Goal: Transaction & Acquisition: Download file/media

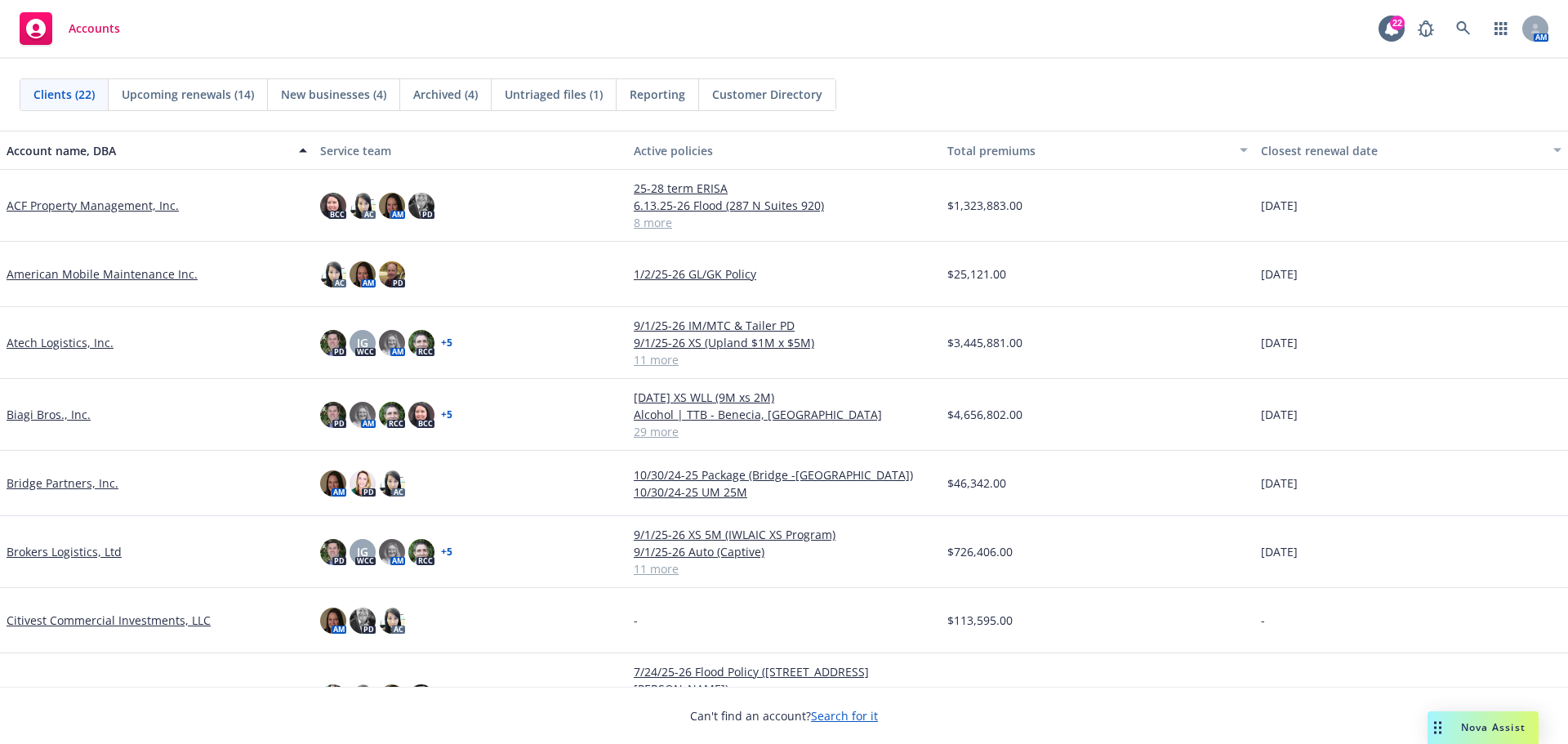
click at [56, 411] on link "Biagi Bros., Inc." at bounding box center [48, 415] width 84 height 17
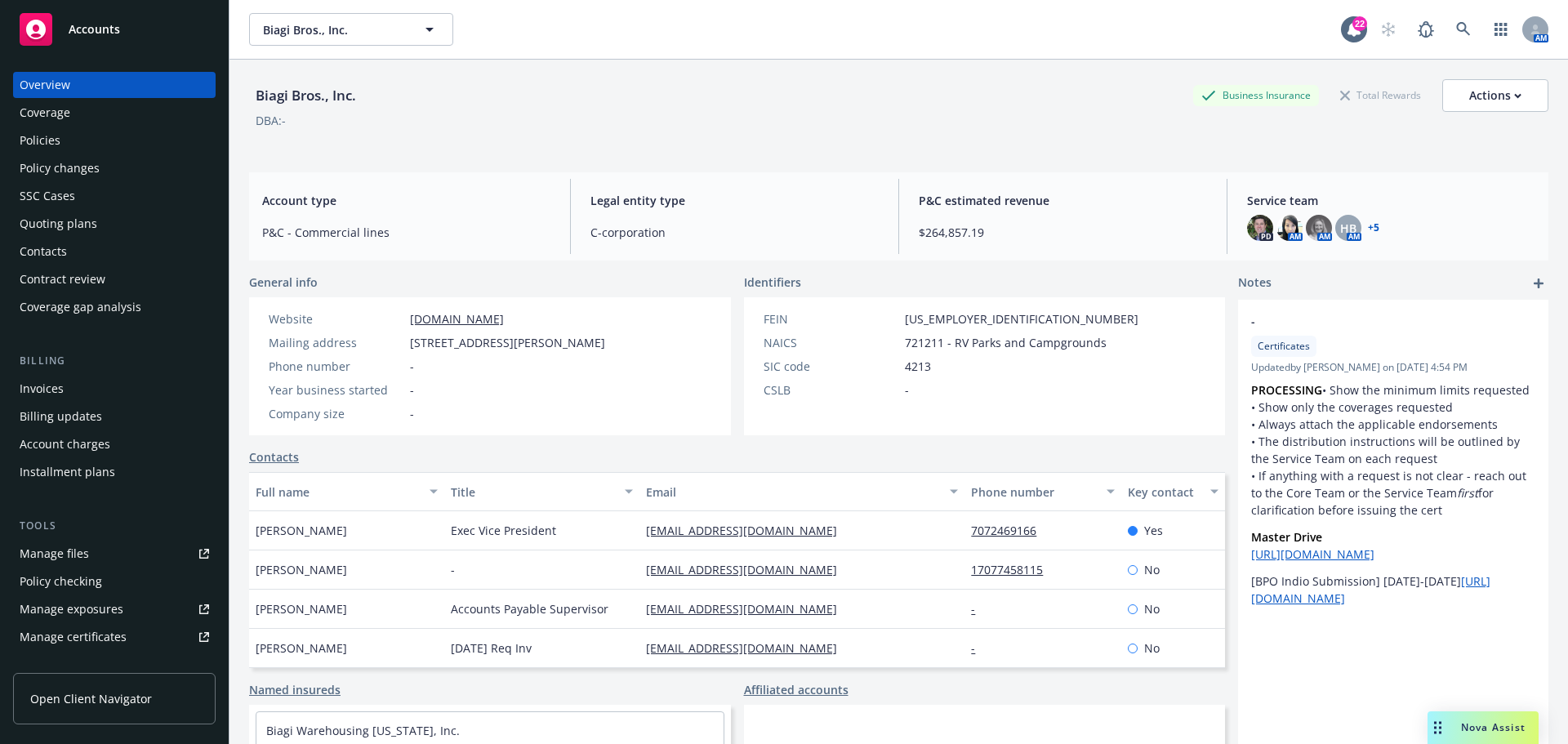
click at [101, 547] on link "Manage files" at bounding box center [114, 554] width 202 height 27
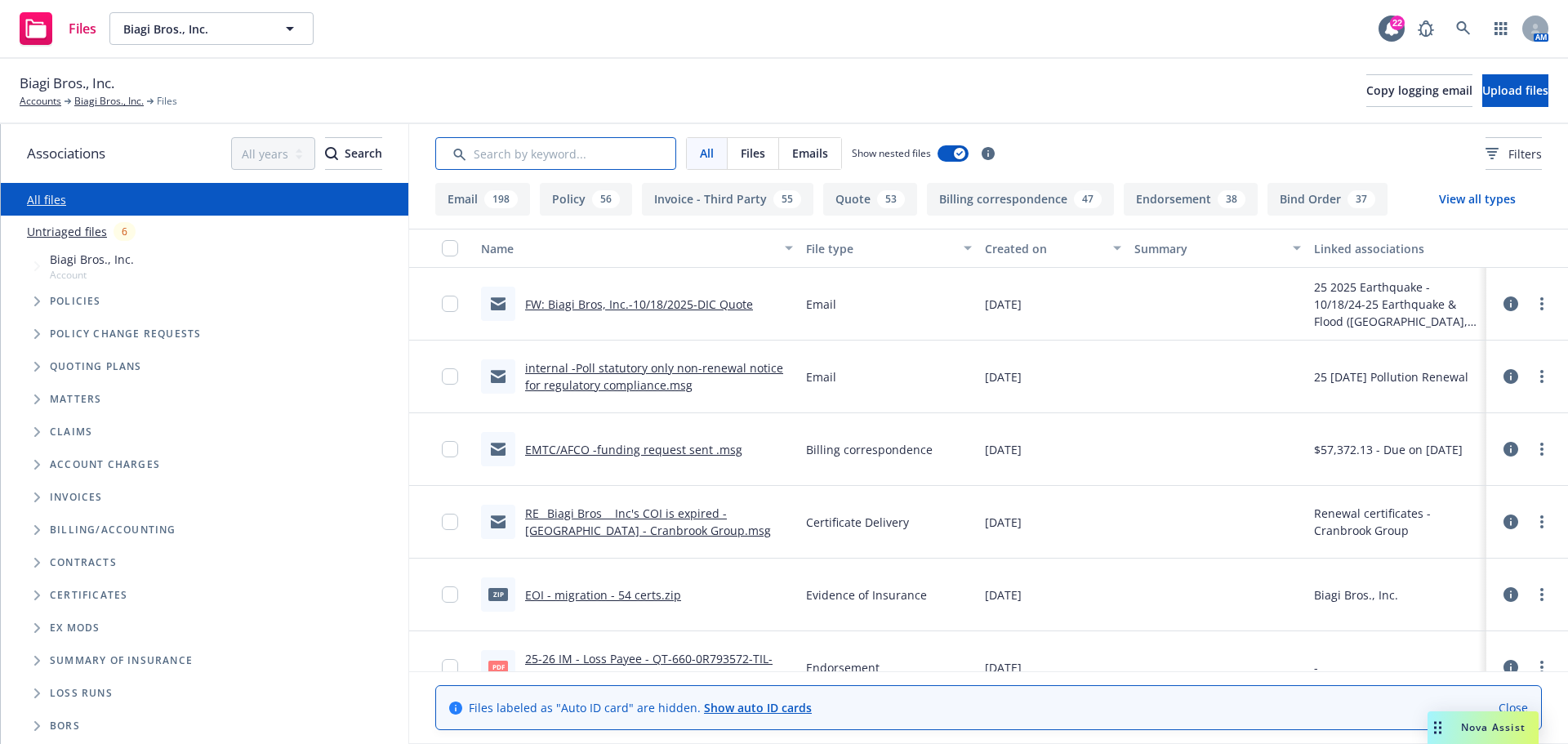
click at [575, 150] on input "Search by keyword..." at bounding box center [556, 153] width 241 height 32
click at [559, 167] on input "Search by keyword..." at bounding box center [556, 153] width 241 height 32
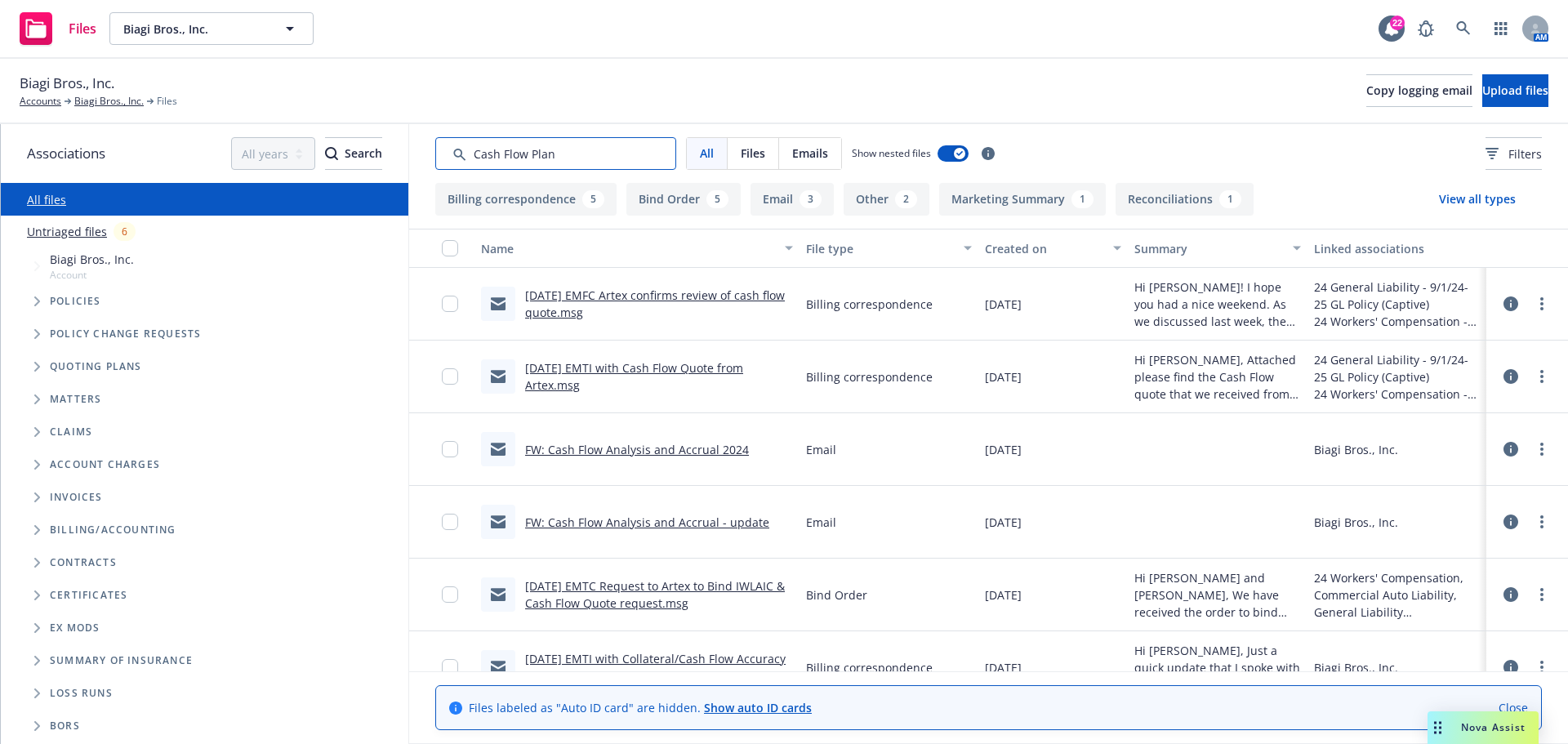
type input "Cash Flow Plan"
click at [603, 371] on link "[DATE] EMTI with Cash Flow Quote from Artex.msg" at bounding box center [634, 376] width 218 height 32
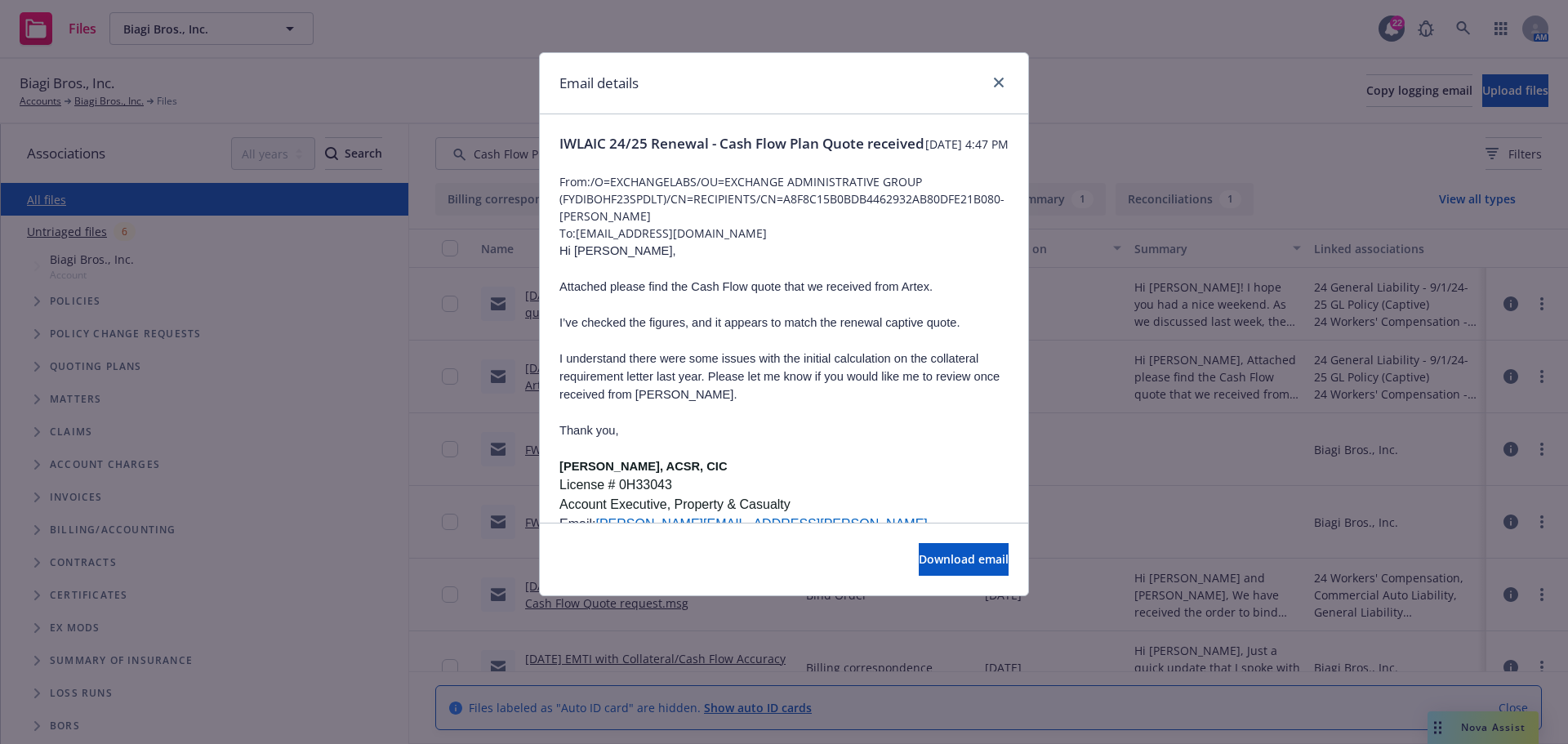
click at [993, 90] on div at bounding box center [996, 84] width 27 height 22
click at [995, 83] on icon "close" at bounding box center [999, 83] width 10 height 10
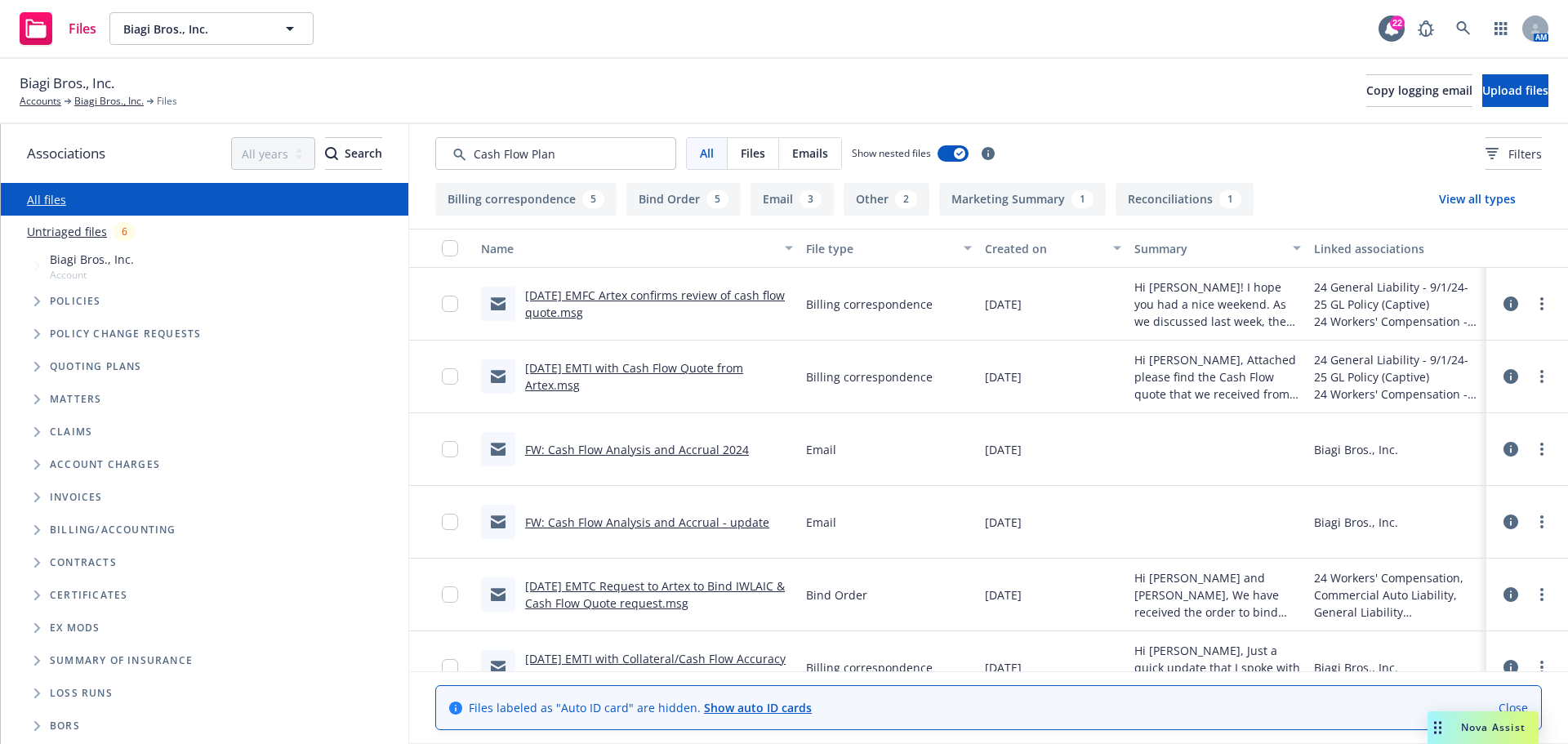
click at [676, 291] on link "[DATE] EMFC Artex confirms review of cash flow quote.msg" at bounding box center [654, 304] width 260 height 32
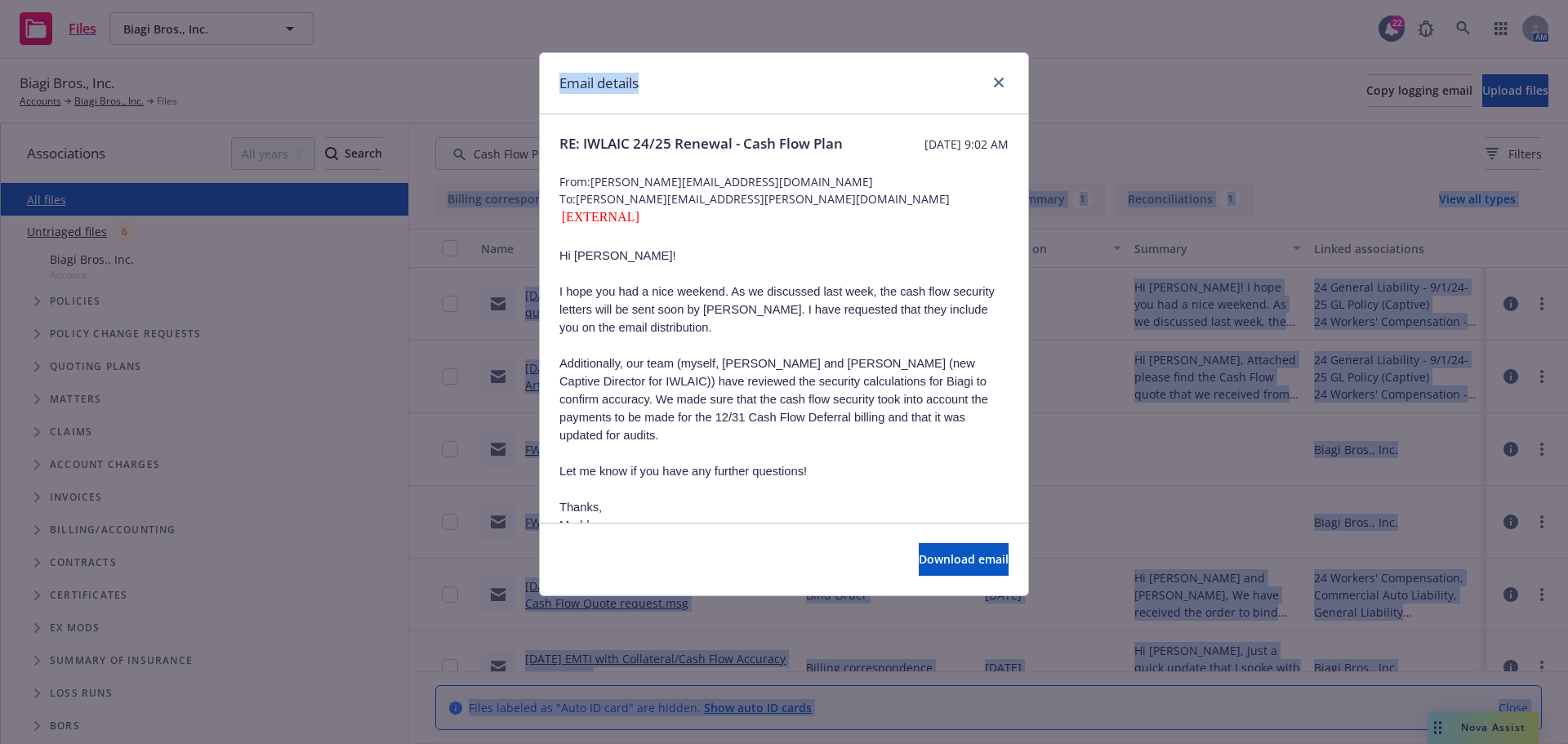
drag, startPoint x: 742, startPoint y: 66, endPoint x: 2034, endPoint y: 131, distance: 1293.6
click at [1567, 131] on html "Files Biagi Bros., Inc. Biagi Bros., Inc. 22 AM Biagi Bros., Inc. Accounts Biag…" at bounding box center [784, 372] width 1568 height 744
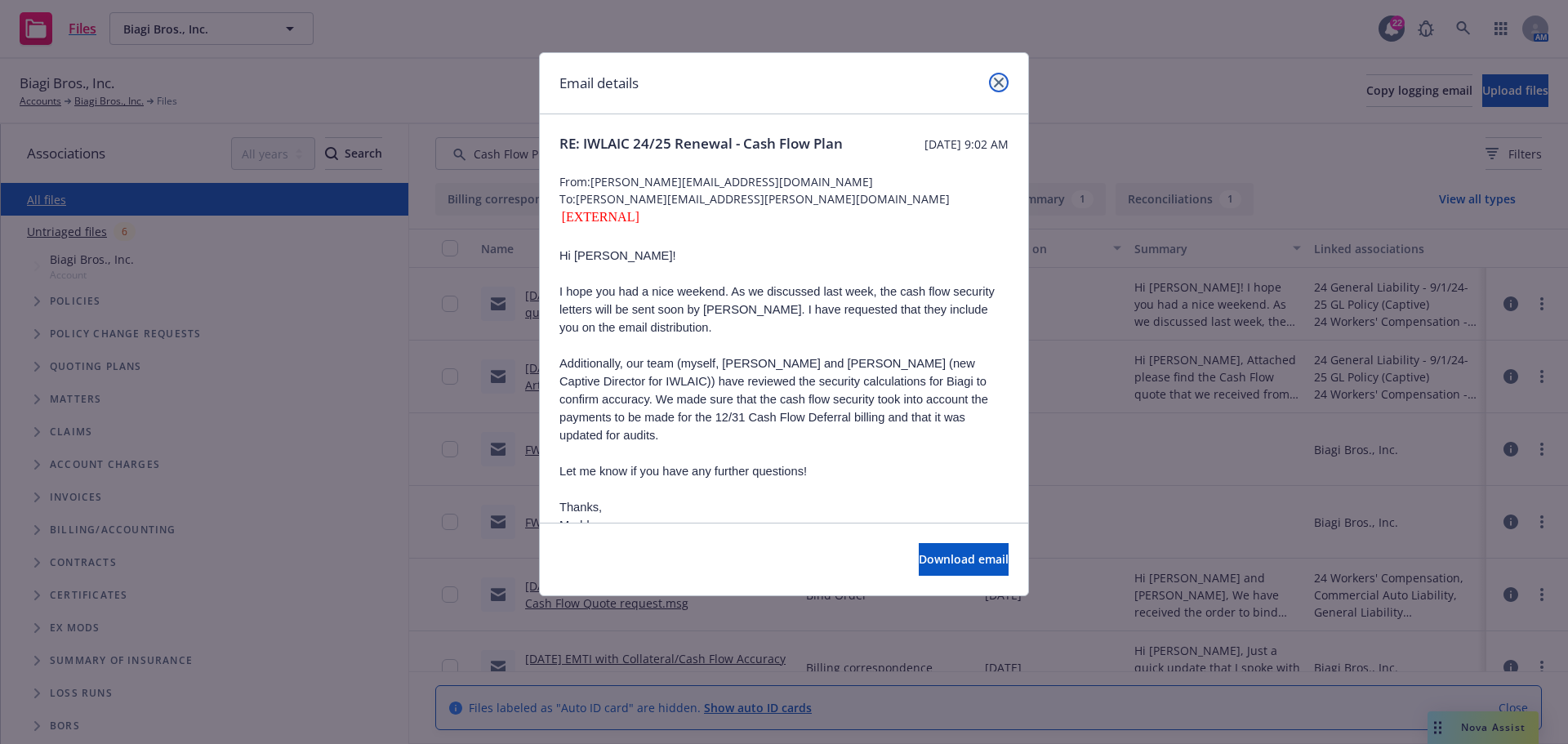
click at [1001, 80] on icon "close" at bounding box center [999, 83] width 10 height 10
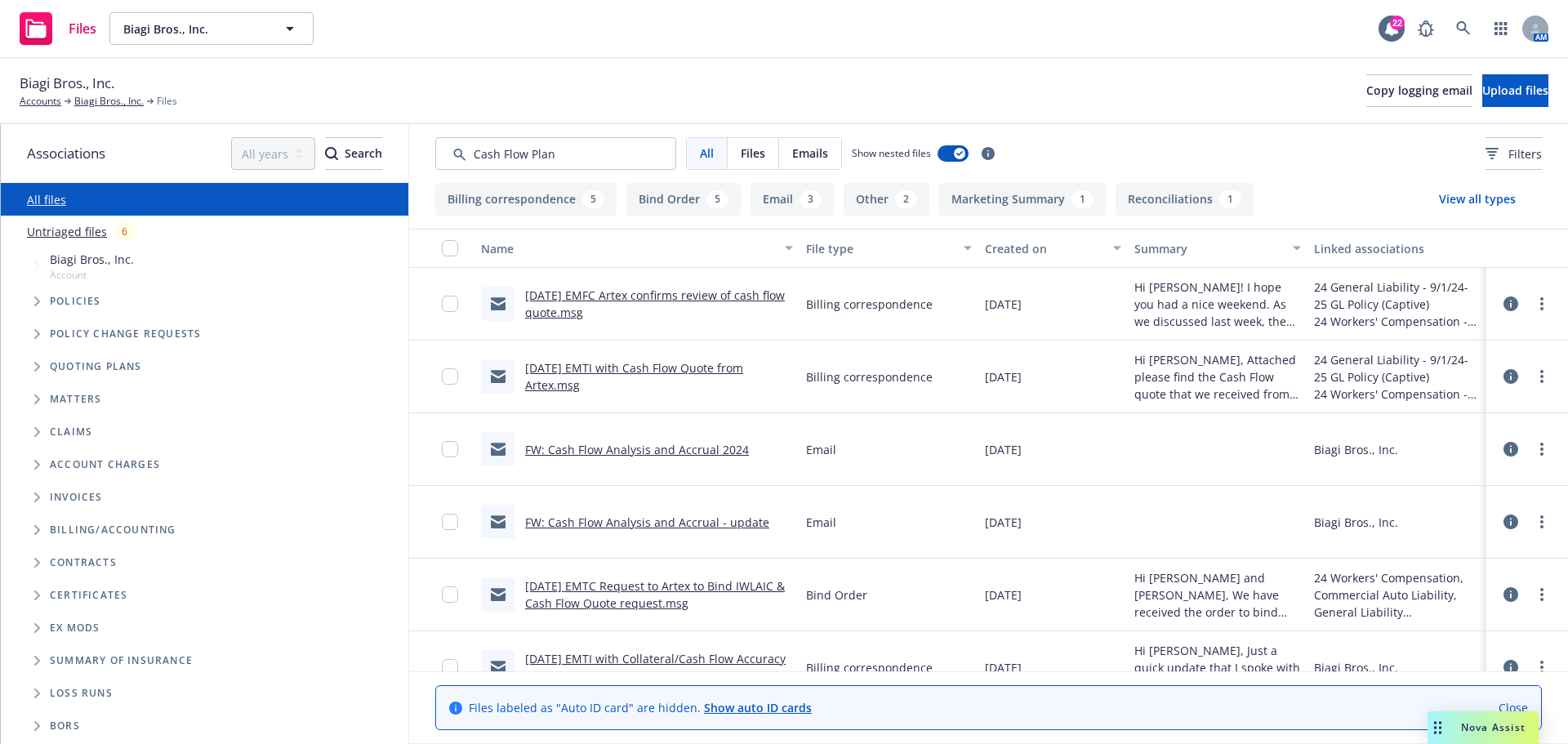
click at [618, 367] on link "[DATE] EMTI with Cash Flow Quote from Artex.msg" at bounding box center [634, 376] width 218 height 32
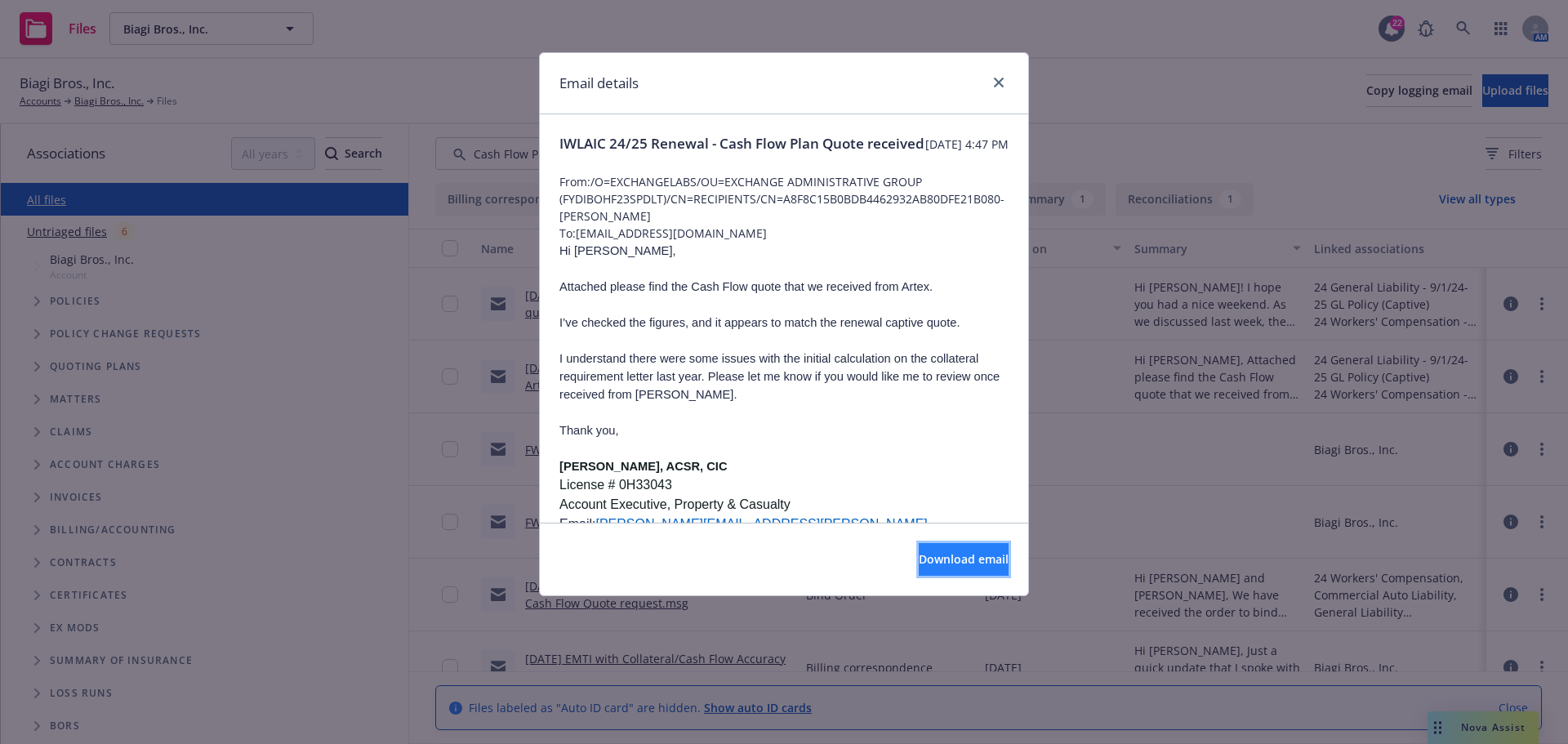
click at [947, 562] on span "Download email" at bounding box center [964, 559] width 90 height 16
click at [999, 84] on icon "close" at bounding box center [999, 83] width 10 height 10
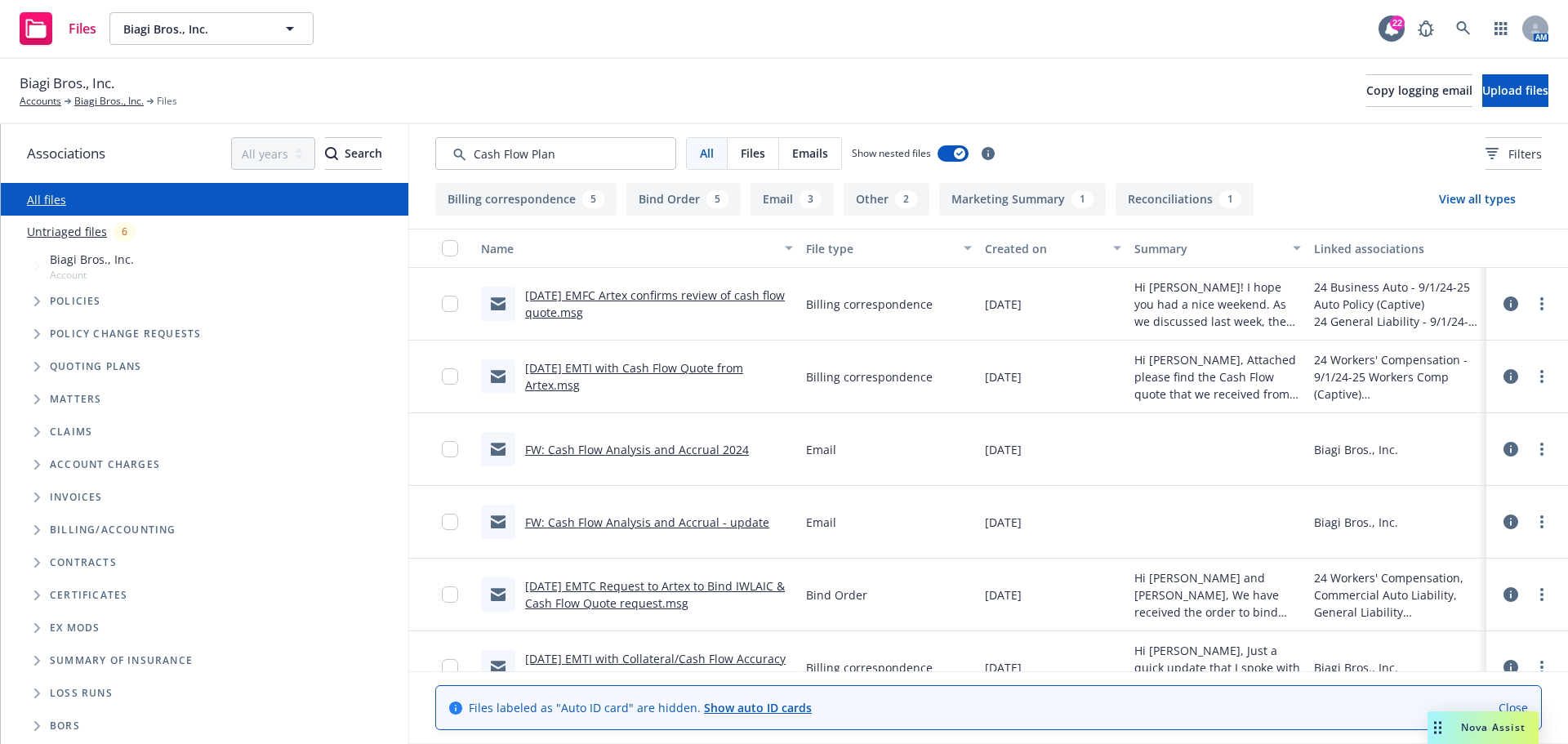
click at [680, 293] on link "[DATE] EMFC Artex confirms review of cash flow quote.msg" at bounding box center [654, 304] width 260 height 32
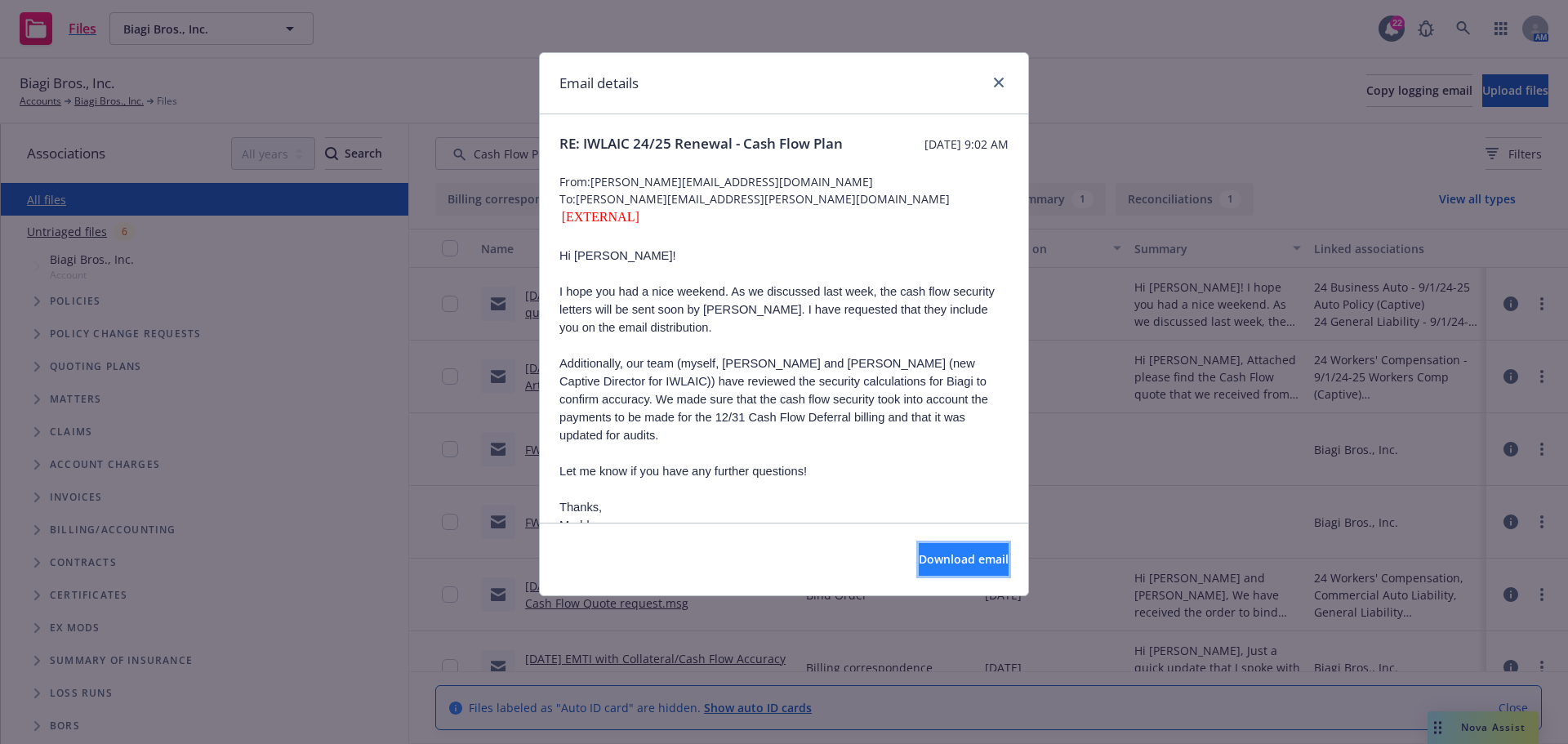
click at [919, 557] on span "Download email" at bounding box center [964, 559] width 90 height 16
click at [1001, 77] on link "close" at bounding box center [999, 83] width 20 height 20
